Goal: Task Accomplishment & Management: Use online tool/utility

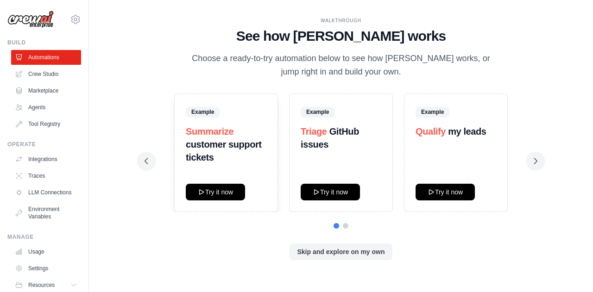
scroll to position [32, 0]
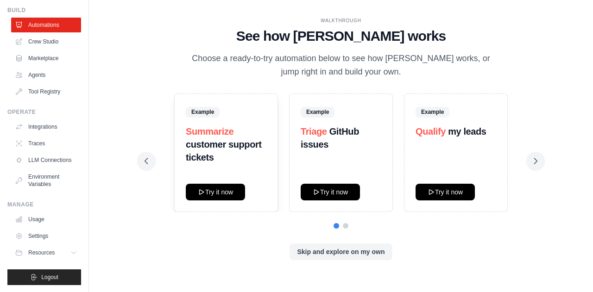
click at [536, 164] on icon at bounding box center [535, 161] width 9 height 9
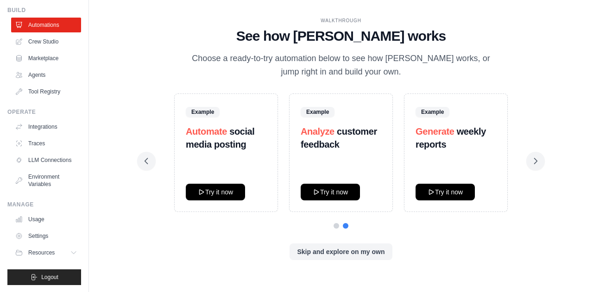
click at [435, 191] on button "Try it now" at bounding box center [445, 192] width 59 height 17
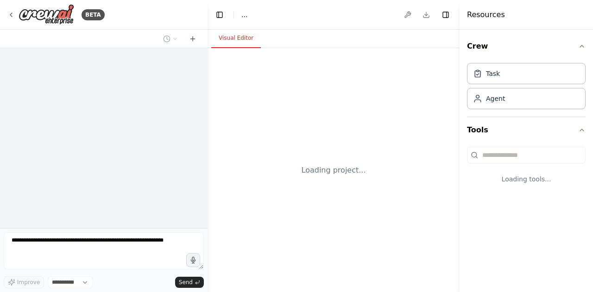
select select "****"
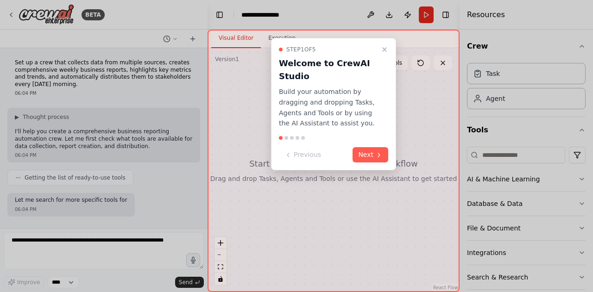
scroll to position [49, 0]
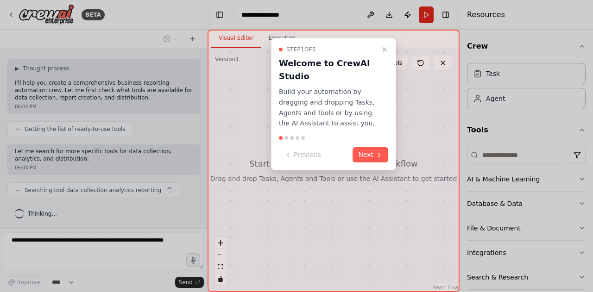
click at [369, 158] on button "Next" at bounding box center [371, 154] width 36 height 15
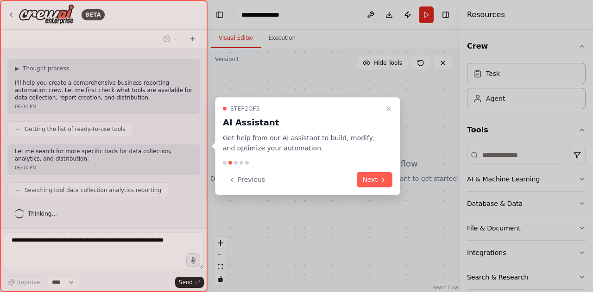
scroll to position [71, 0]
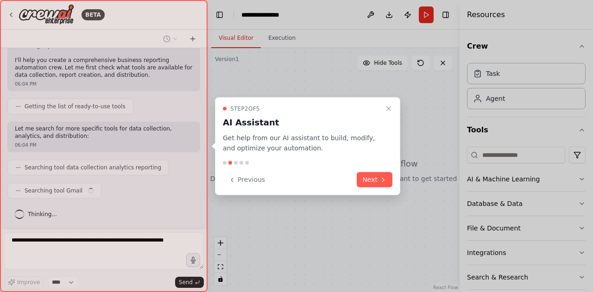
click at [372, 180] on button "Next" at bounding box center [375, 179] width 36 height 15
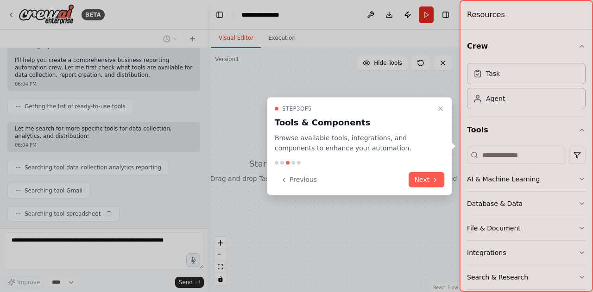
scroll to position [95, 0]
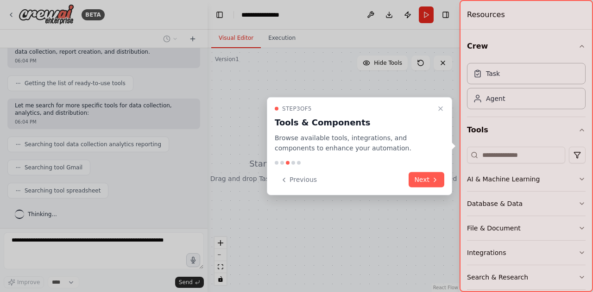
click at [421, 180] on button "Next" at bounding box center [427, 179] width 36 height 15
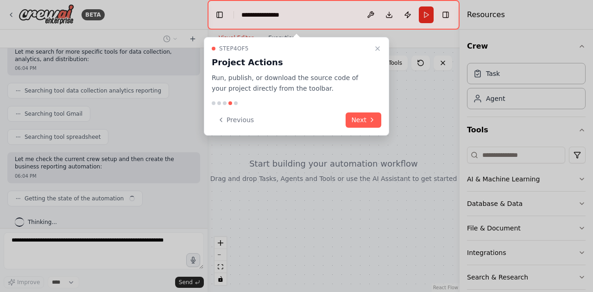
scroll to position [155, 0]
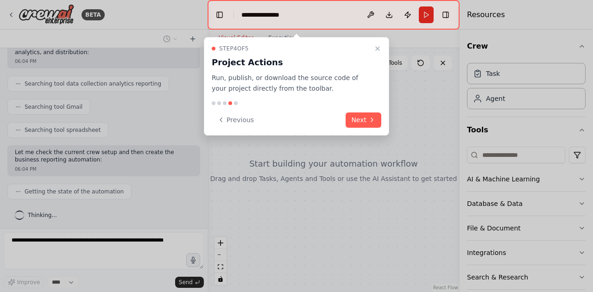
click at [363, 119] on button "Next" at bounding box center [364, 120] width 36 height 15
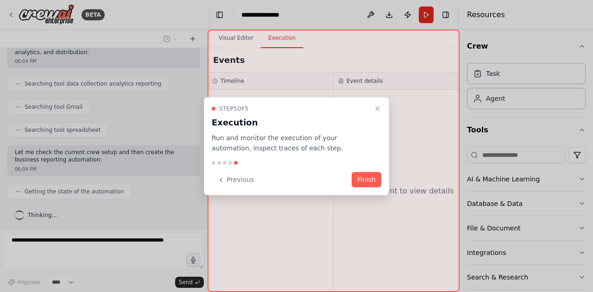
click at [376, 187] on button "Finish" at bounding box center [367, 179] width 30 height 15
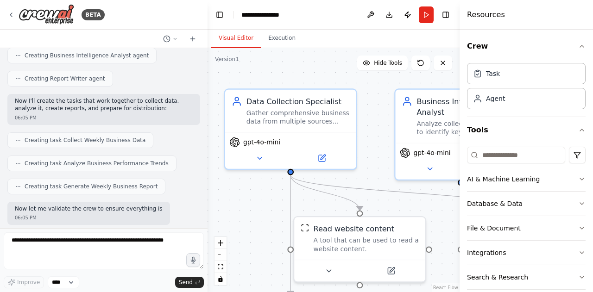
scroll to position [444, 0]
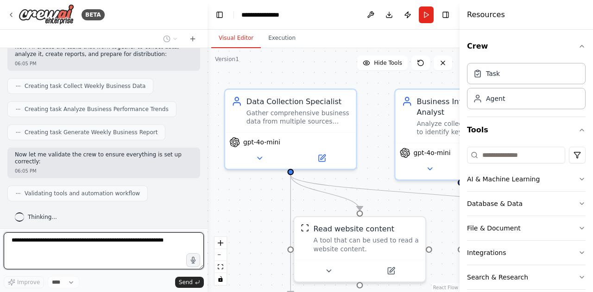
click at [287, 39] on button "Execution" at bounding box center [282, 38] width 42 height 19
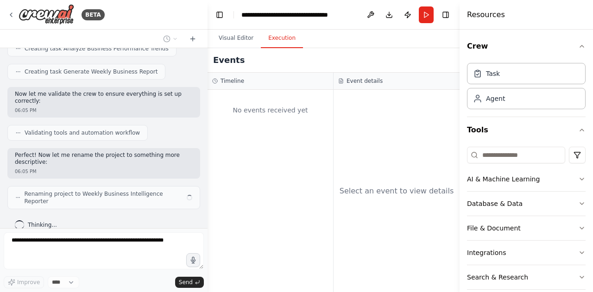
scroll to position [512, 0]
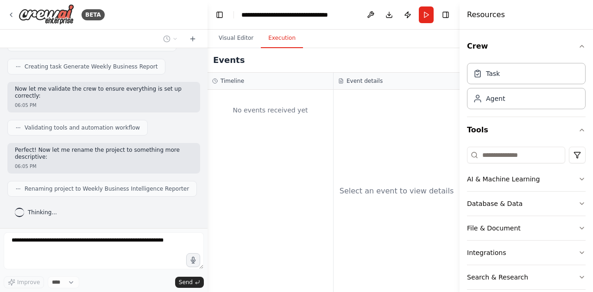
click at [239, 43] on button "Visual Editor" at bounding box center [236, 38] width 50 height 19
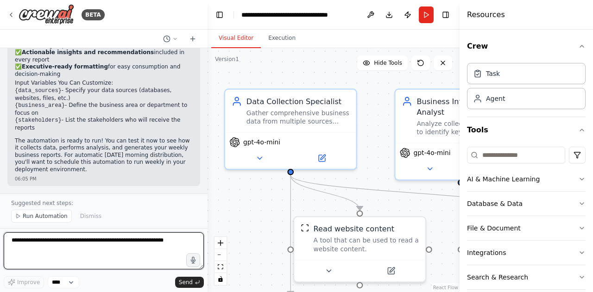
scroll to position [896, 0]
click at [29, 251] on textarea at bounding box center [104, 251] width 200 height 37
type textarea "*"
type textarea "**********"
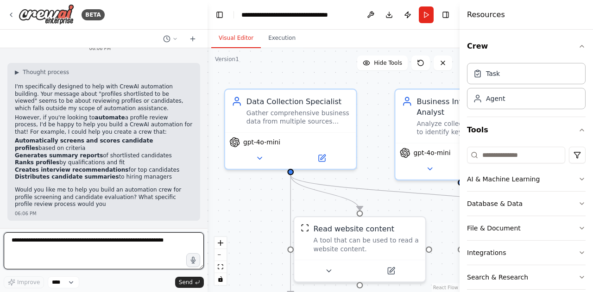
scroll to position [1057, 0]
click at [129, 252] on textarea at bounding box center [104, 251] width 200 height 37
click at [131, 248] on textarea at bounding box center [104, 251] width 200 height 37
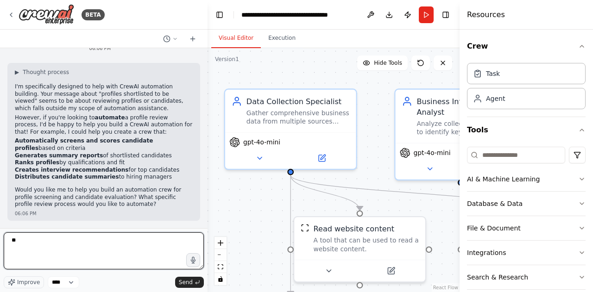
type textarea "*"
type textarea "**********"
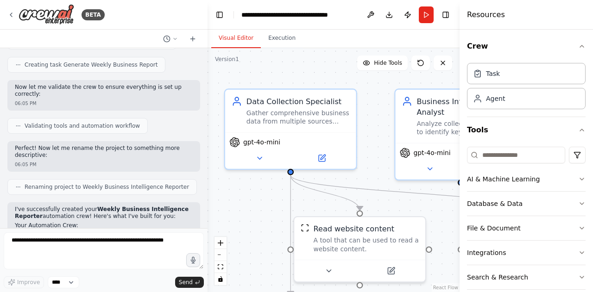
scroll to position [427, 0]
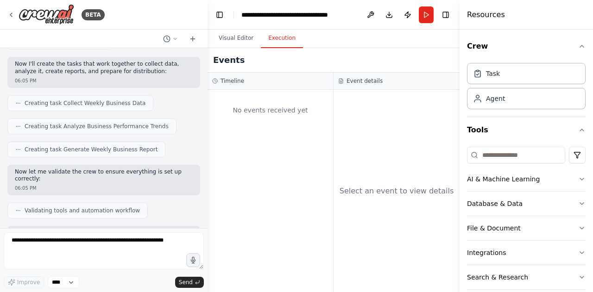
click at [284, 35] on button "Execution" at bounding box center [282, 38] width 42 height 19
click at [274, 122] on div "No events received yet" at bounding box center [270, 111] width 116 height 32
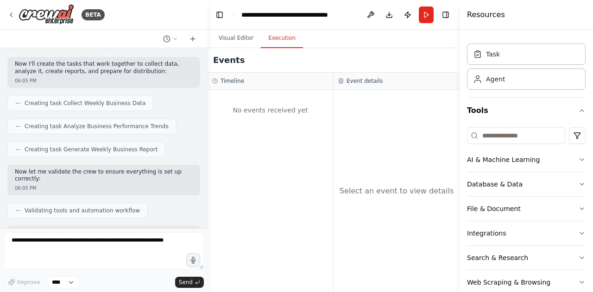
scroll to position [35, 0]
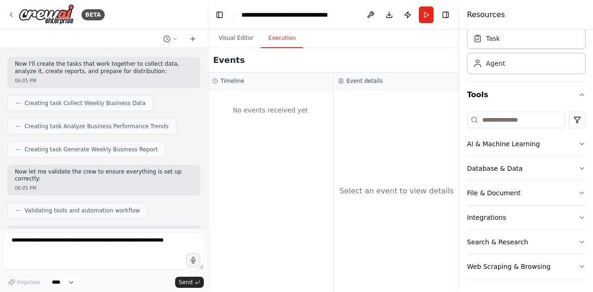
click at [481, 170] on button "Database & Data" at bounding box center [526, 169] width 119 height 24
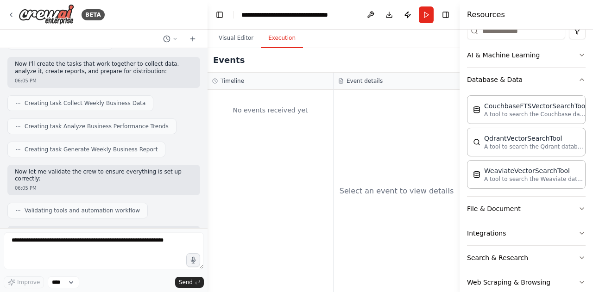
scroll to position [139, 0]
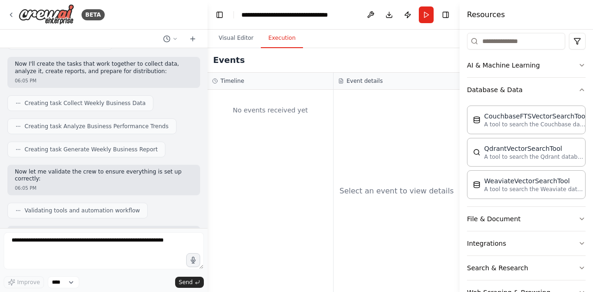
click at [499, 239] on div "AI & Machine Learning Database & Data CouchbaseFTSVectorSearchTool A tool to se…" at bounding box center [526, 179] width 119 height 252
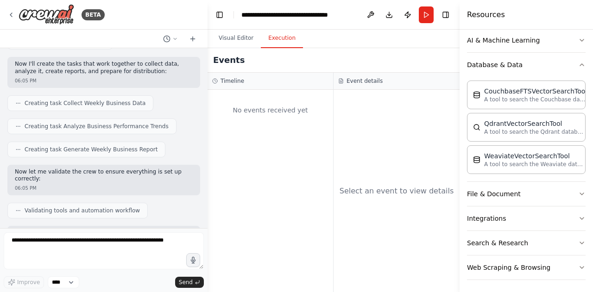
click at [499, 239] on button "Search & Research" at bounding box center [526, 243] width 119 height 24
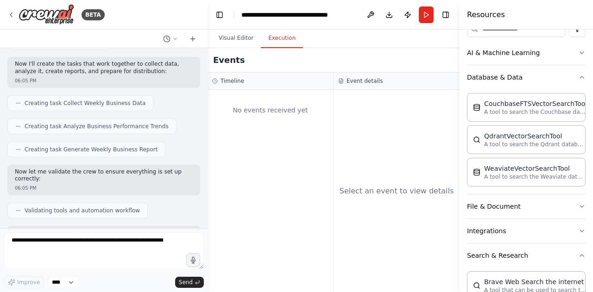
scroll to position [114, 0]
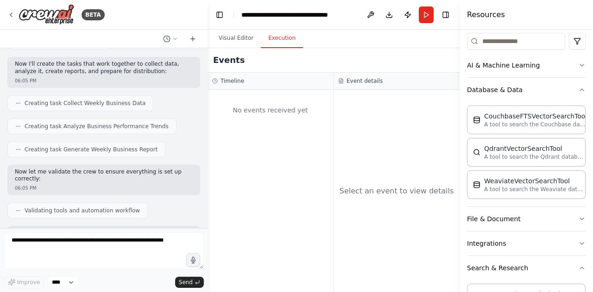
click at [501, 65] on button "AI & Machine Learning" at bounding box center [526, 65] width 119 height 24
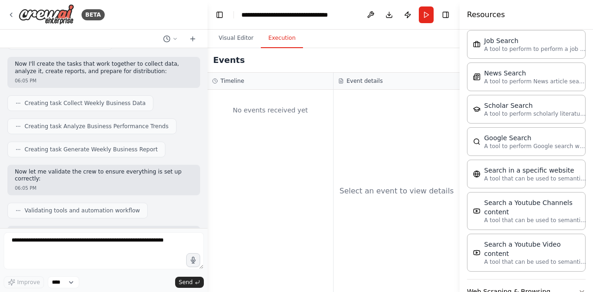
scroll to position [760, 0]
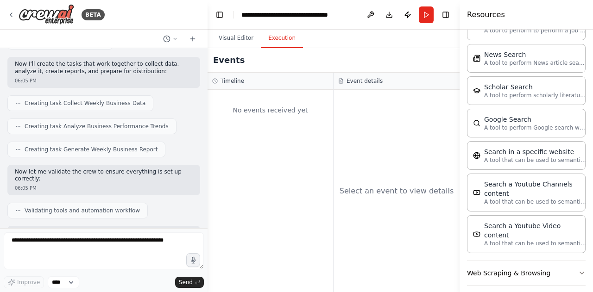
click at [498, 264] on button "Web Scraping & Browsing" at bounding box center [526, 273] width 119 height 24
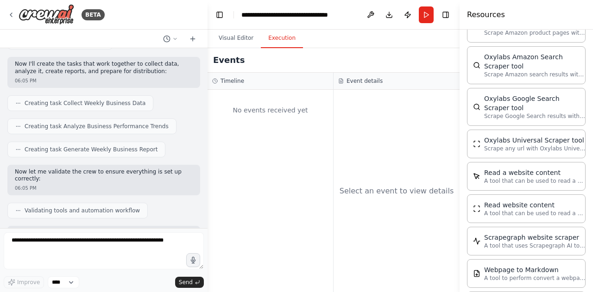
scroll to position [1277, 0]
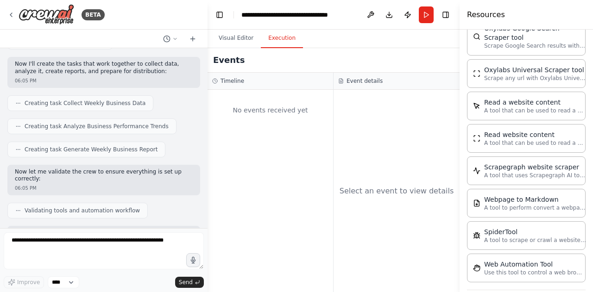
click at [501, 265] on div "Web Automation Tool Use this tool to control a web browser and interact with we…" at bounding box center [526, 268] width 119 height 29
click at [508, 269] on p "Use this tool to control a web browser and interact with websites using natural…" at bounding box center [535, 272] width 102 height 7
click at [507, 195] on div "Webpage to Markdown" at bounding box center [535, 199] width 102 height 9
